Goal: Entertainment & Leisure: Consume media (video, audio)

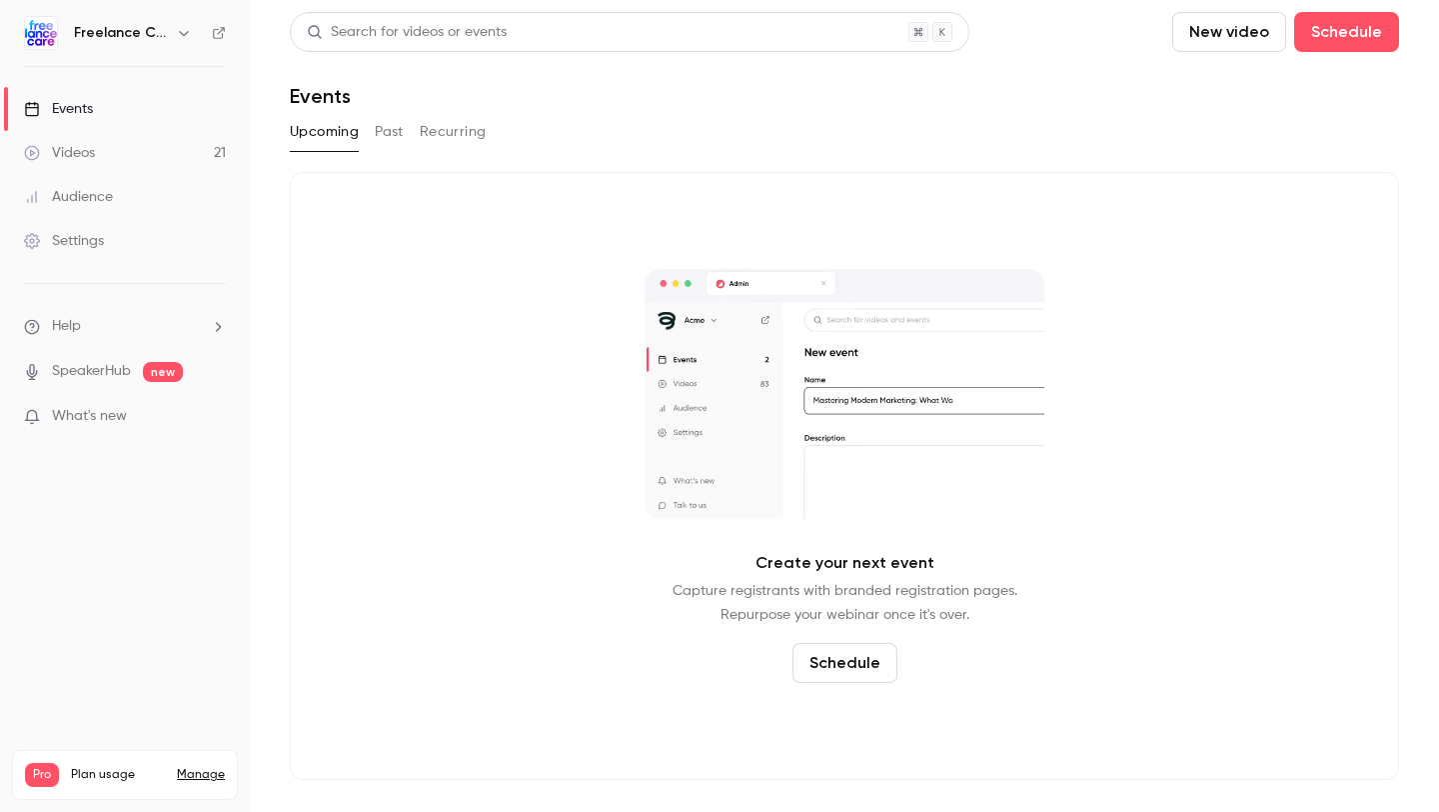
click at [152, 153] on link "Videos 21" at bounding box center [125, 153] width 250 height 44
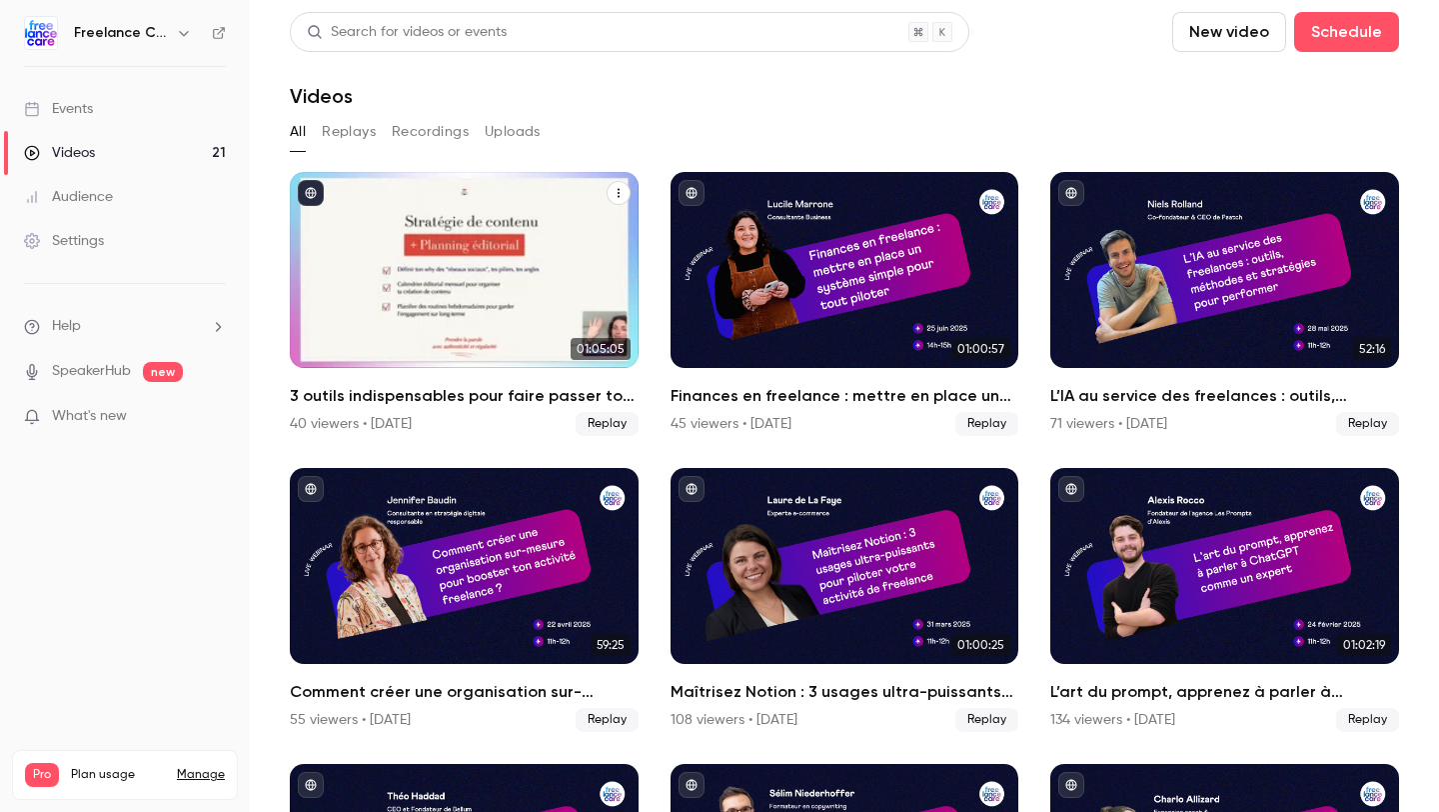
click at [413, 403] on h2 "3 outils indispensables pour faire passer ton activité freelance au niveau supé…" at bounding box center [464, 396] width 349 height 24
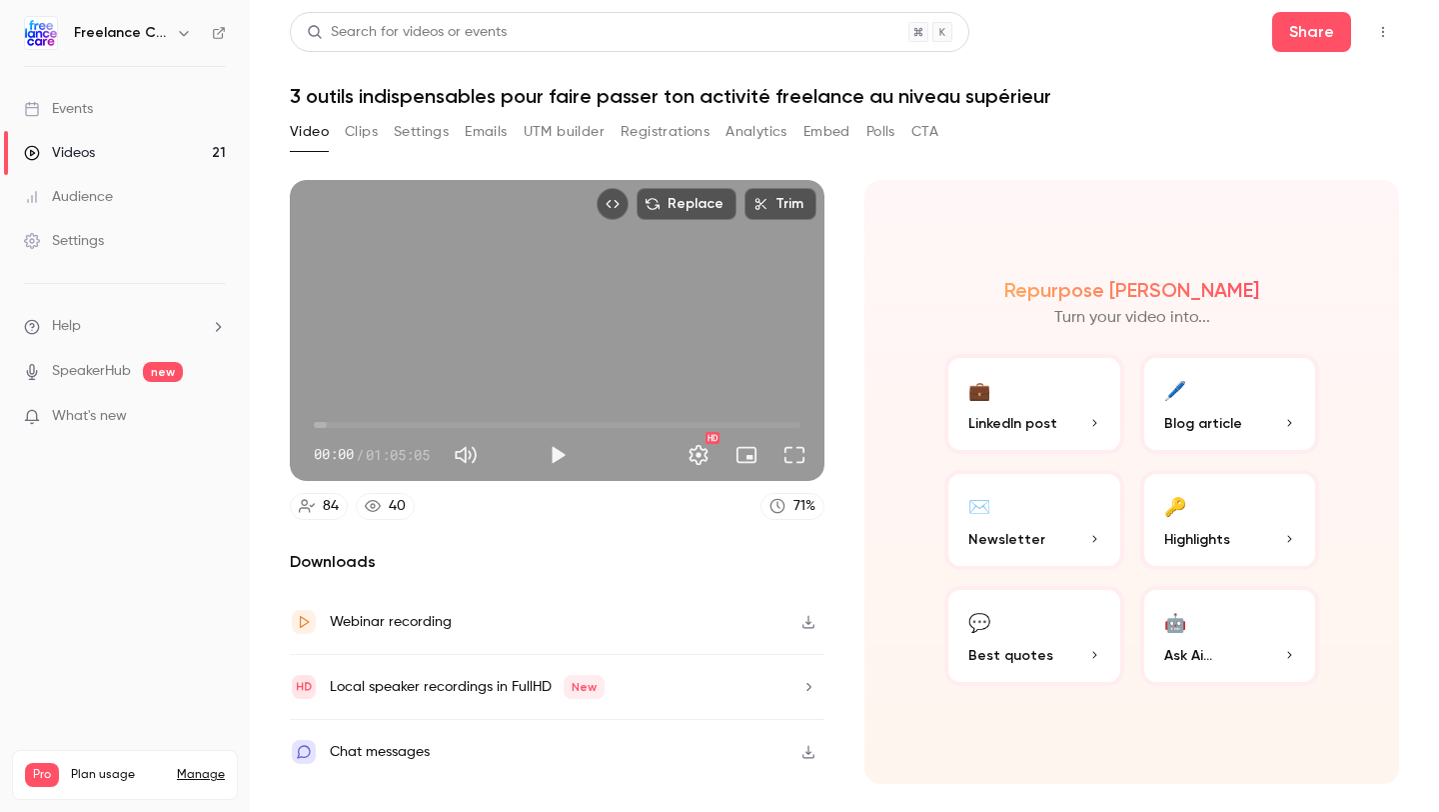
click at [663, 125] on button "Registrations" at bounding box center [665, 132] width 89 height 32
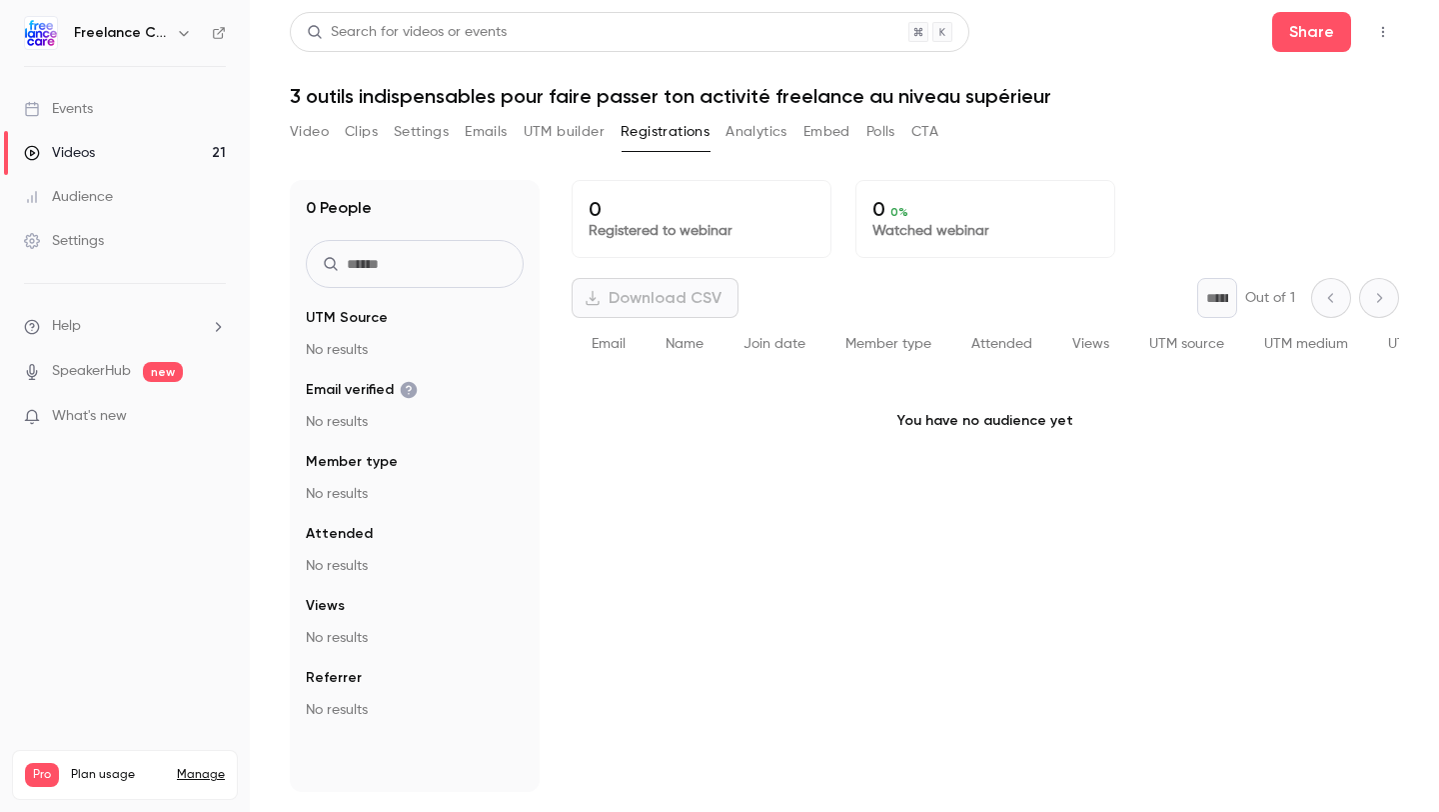
click at [737, 131] on button "Analytics" at bounding box center [757, 132] width 62 height 32
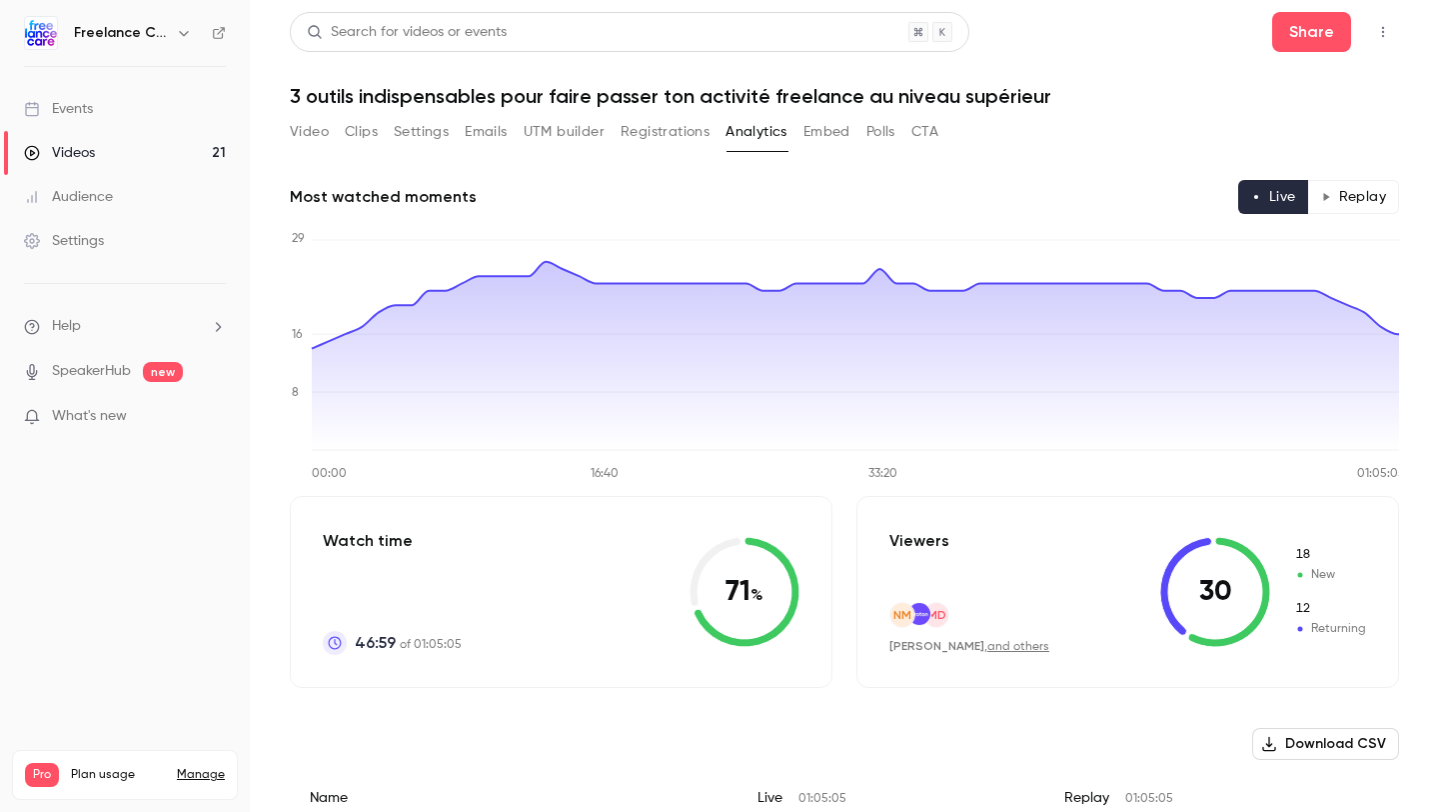
click at [309, 144] on button "Video" at bounding box center [309, 132] width 39 height 32
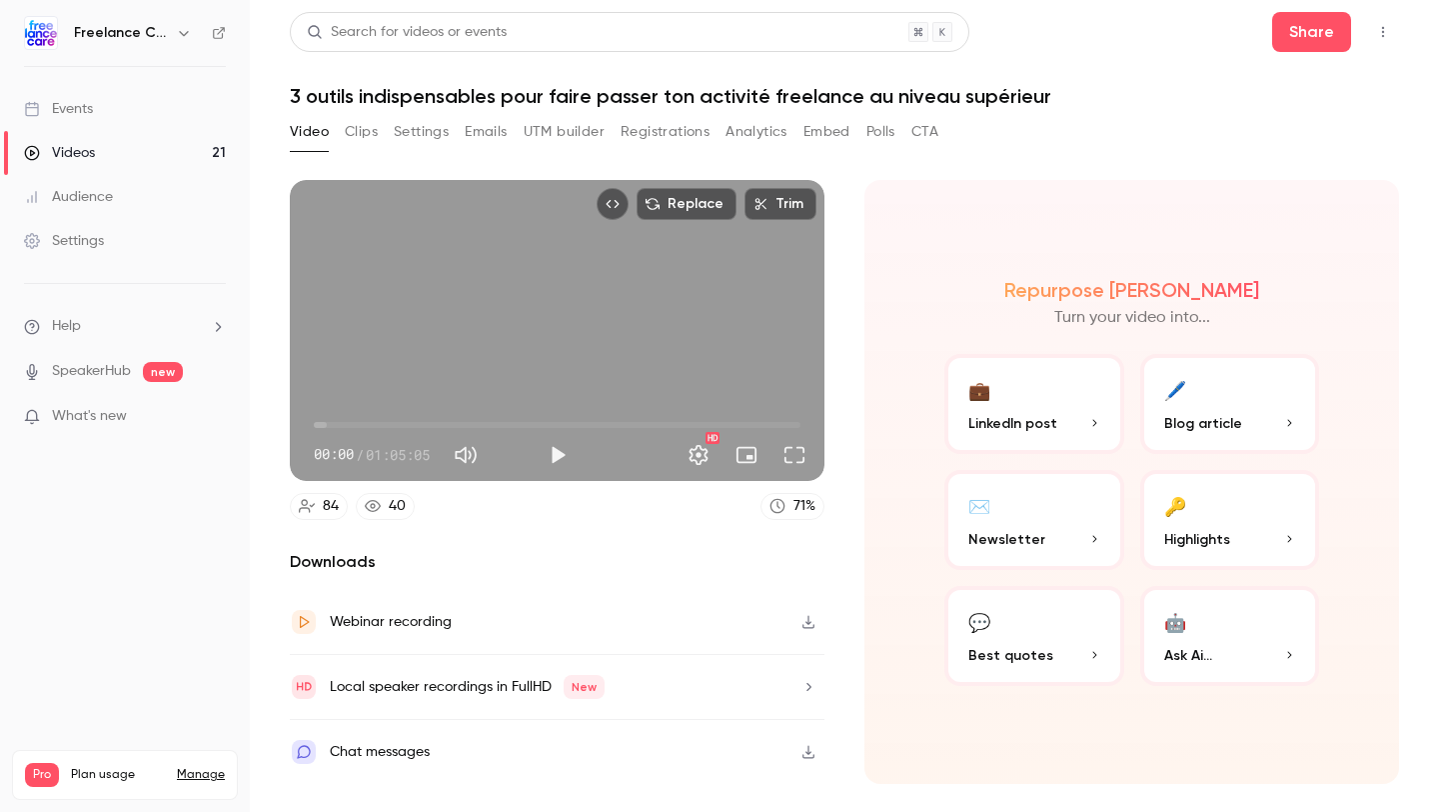
click at [729, 135] on button "Analytics" at bounding box center [757, 132] width 62 height 32
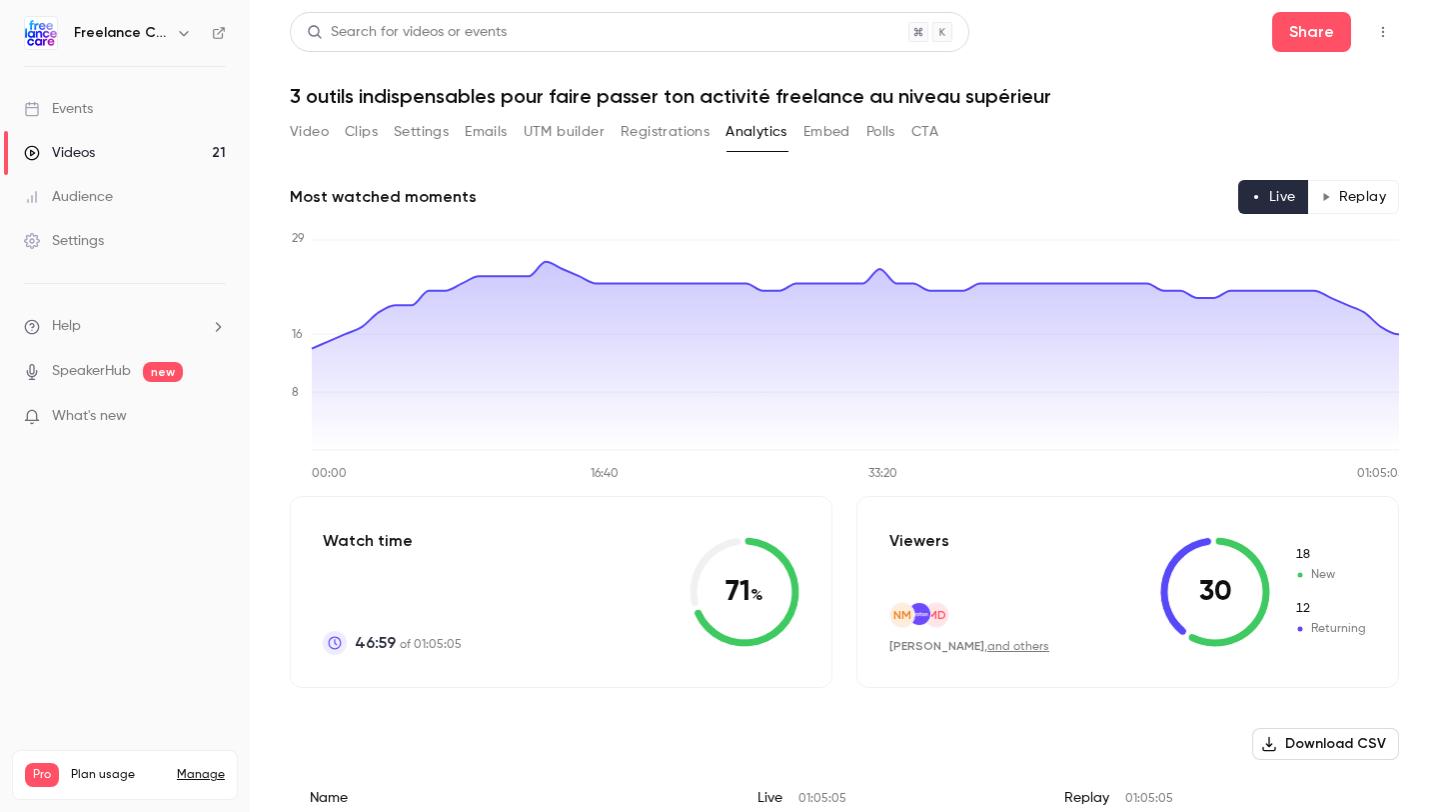
click at [687, 142] on button "Registrations" at bounding box center [665, 132] width 89 height 32
